Goal: Task Accomplishment & Management: Manage account settings

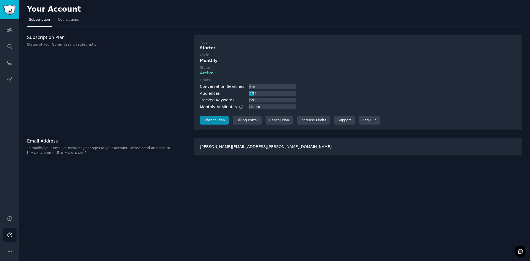
click at [274, 115] on div "Type Starter Cycle Monthly Status Active Limits Conversation Searches 5 / ∞ Aud…" at bounding box center [358, 82] width 317 height 85
click at [273, 120] on div "Cancel Plan" at bounding box center [279, 120] width 27 height 9
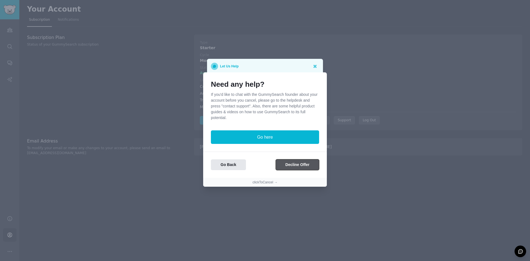
click at [286, 166] on button "Decline Offer" at bounding box center [297, 164] width 43 height 11
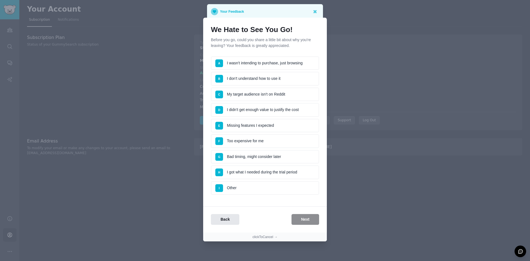
click at [259, 63] on li "A I wasn't intending to purchase, just browsing" at bounding box center [265, 63] width 108 height 14
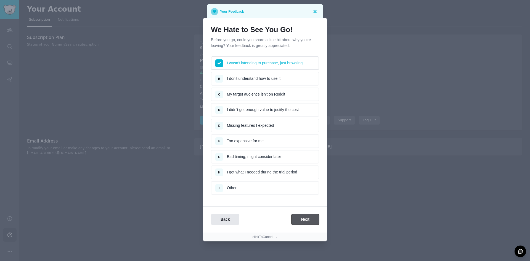
click at [308, 222] on button "Next" at bounding box center [306, 219] width 28 height 11
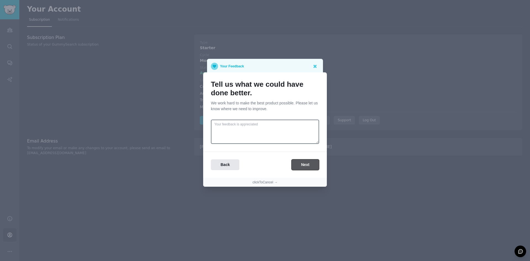
click at [303, 164] on button "Next" at bounding box center [306, 164] width 28 height 11
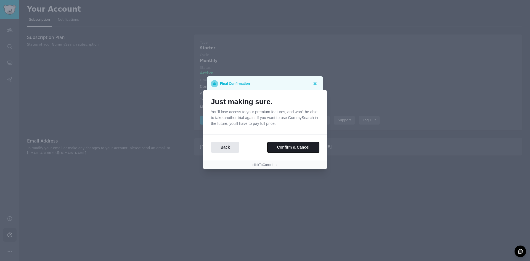
click at [297, 144] on button "Confirm & Cancel" at bounding box center [294, 147] width 52 height 11
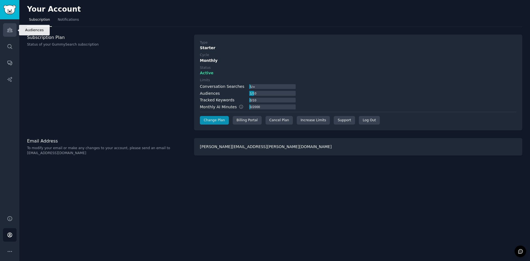
click at [12, 31] on icon "Sidebar" at bounding box center [9, 30] width 5 height 4
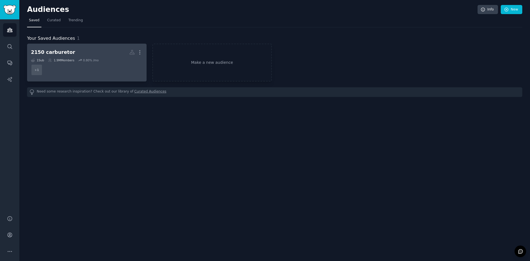
click at [104, 74] on dd "+ 1" at bounding box center [87, 69] width 112 height 15
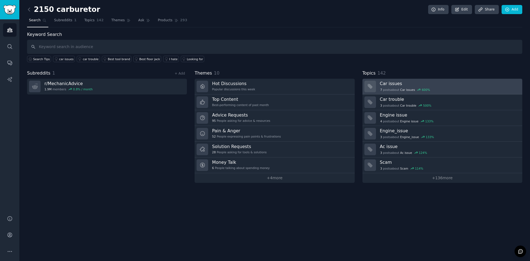
click at [387, 85] on h3 "Car issues" at bounding box center [449, 84] width 139 height 6
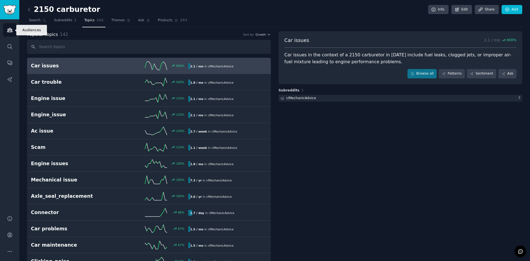
click at [12, 34] on link "Audiences" at bounding box center [10, 30] width 14 height 14
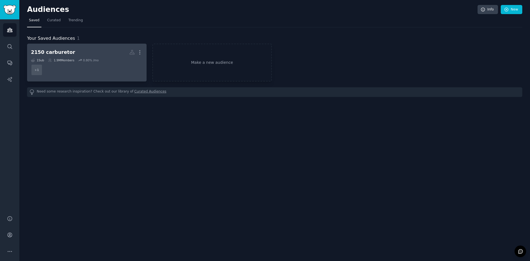
click at [105, 75] on dd "+ 1" at bounding box center [87, 69] width 112 height 15
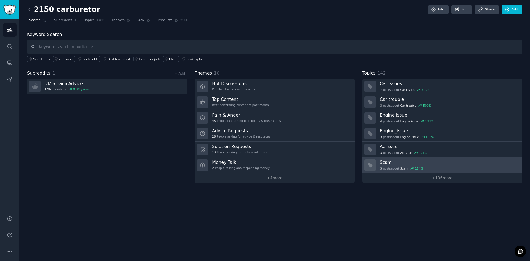
click at [383, 161] on h3 "Scam" at bounding box center [449, 162] width 139 height 6
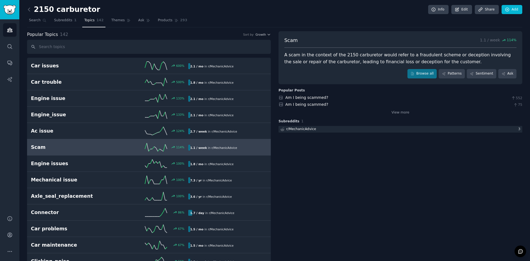
click at [363, 62] on div "A scam in the context of the 2150 carburetor would refer to a fraudulent scheme…" at bounding box center [401, 59] width 232 height 14
click at [431, 75] on link "Browse all" at bounding box center [423, 73] width 30 height 9
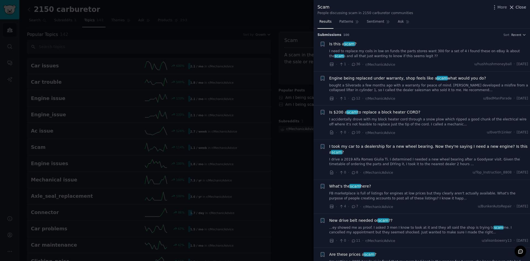
click at [515, 8] on icon at bounding box center [512, 7] width 6 height 6
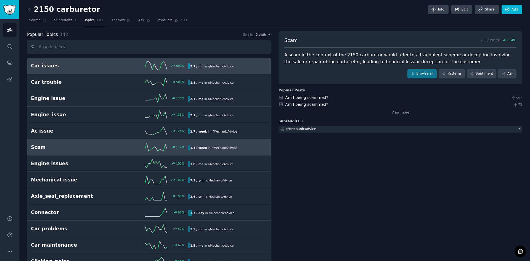
click at [90, 72] on link "Car issues 600 % 2.1 / mo in r/ MechanicAdvice" at bounding box center [149, 66] width 244 height 16
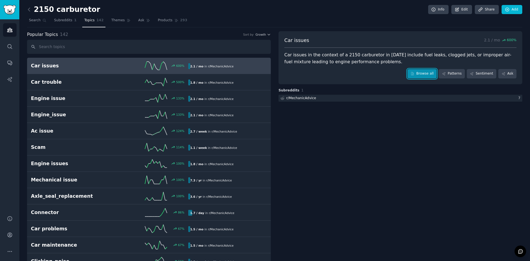
click at [422, 76] on link "Browse all" at bounding box center [423, 73] width 30 height 9
